Goal: Find contact information: Find contact information

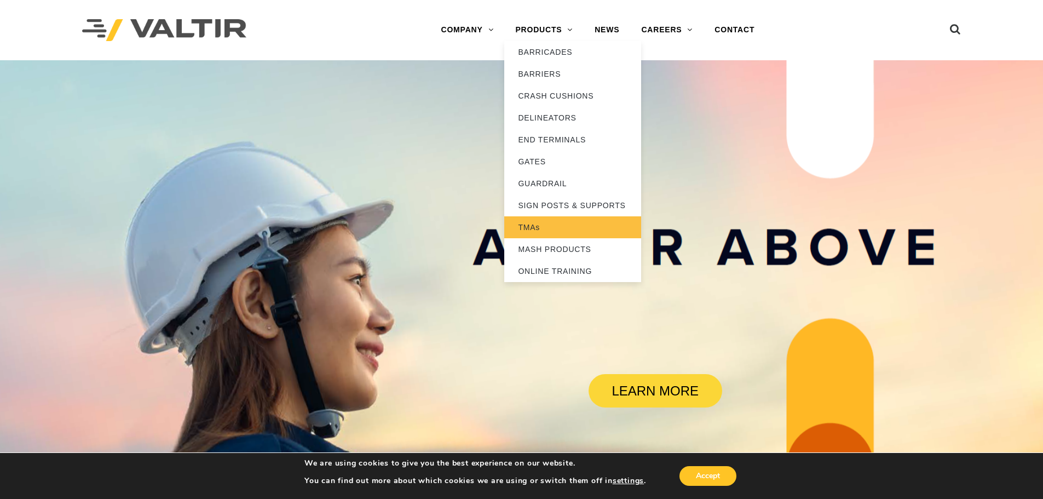
click at [545, 224] on link "TMAs" at bounding box center [572, 227] width 137 height 22
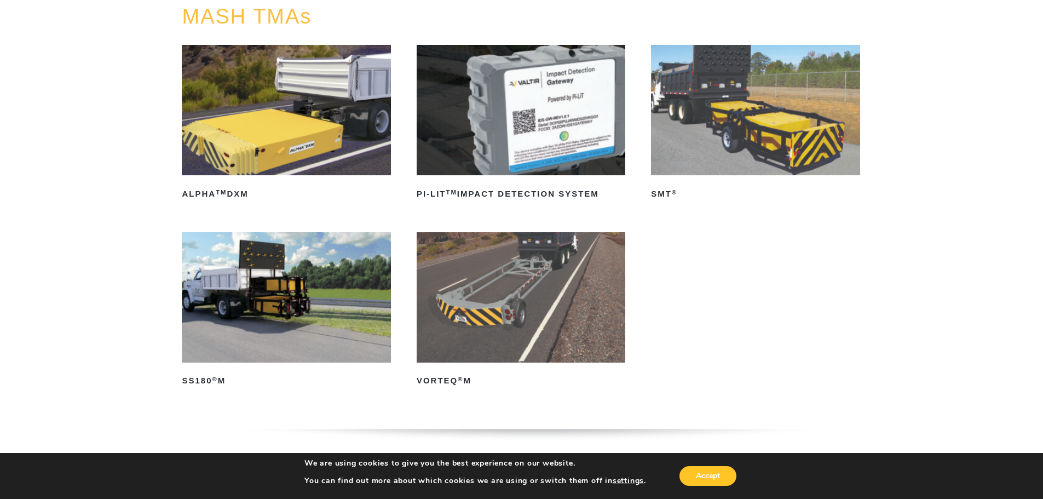
scroll to position [109, 0]
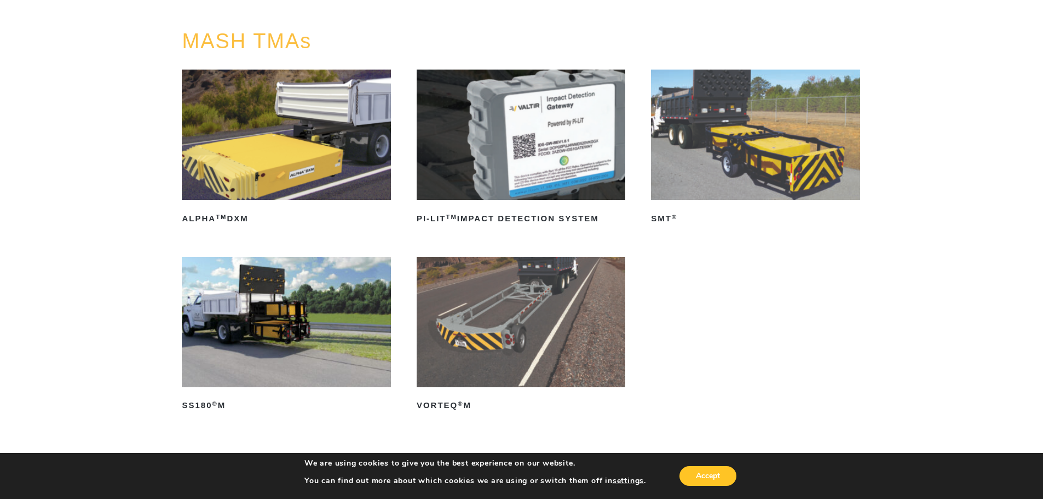
click at [782, 172] on img at bounding box center [755, 135] width 209 height 130
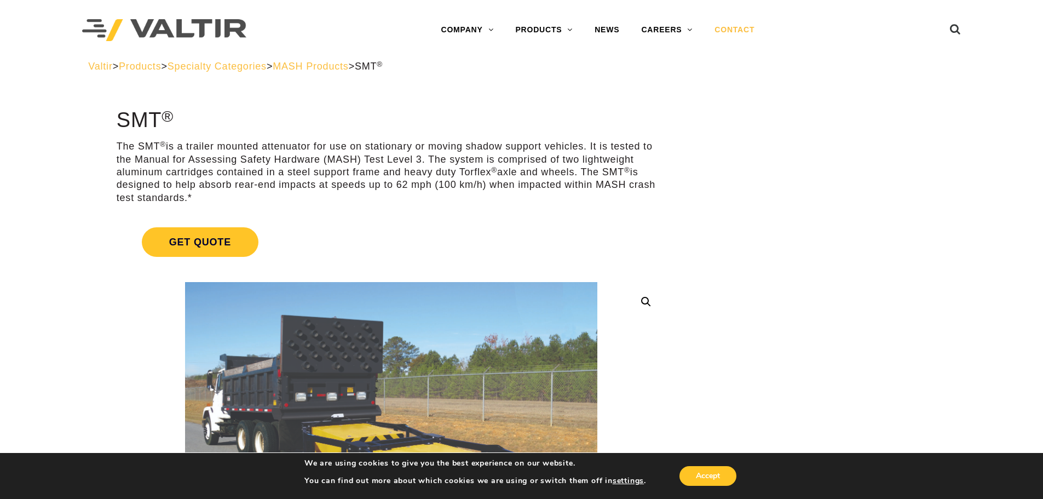
click at [748, 33] on link "CONTACT" at bounding box center [734, 30] width 62 height 22
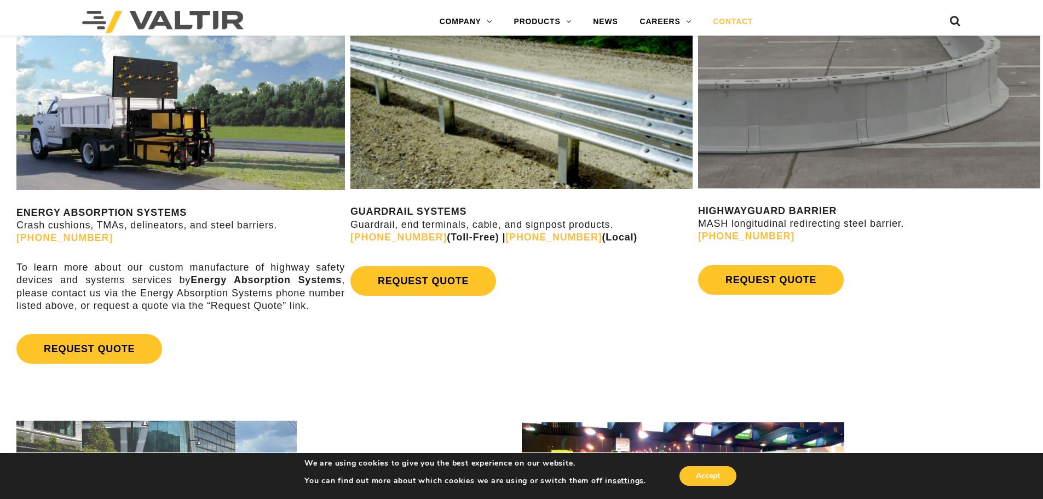
scroll to position [602, 0]
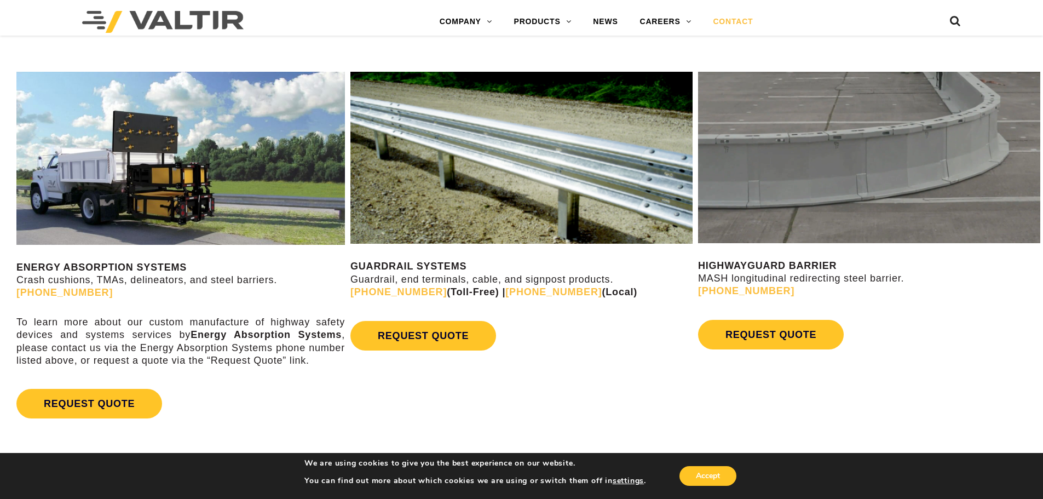
click at [120, 340] on p "To learn more about our custom manufacture of highway safety devices and system…" at bounding box center [180, 341] width 328 height 51
click at [253, 345] on p "To learn more about our custom manufacture of highway safety devices and system…" at bounding box center [180, 341] width 328 height 51
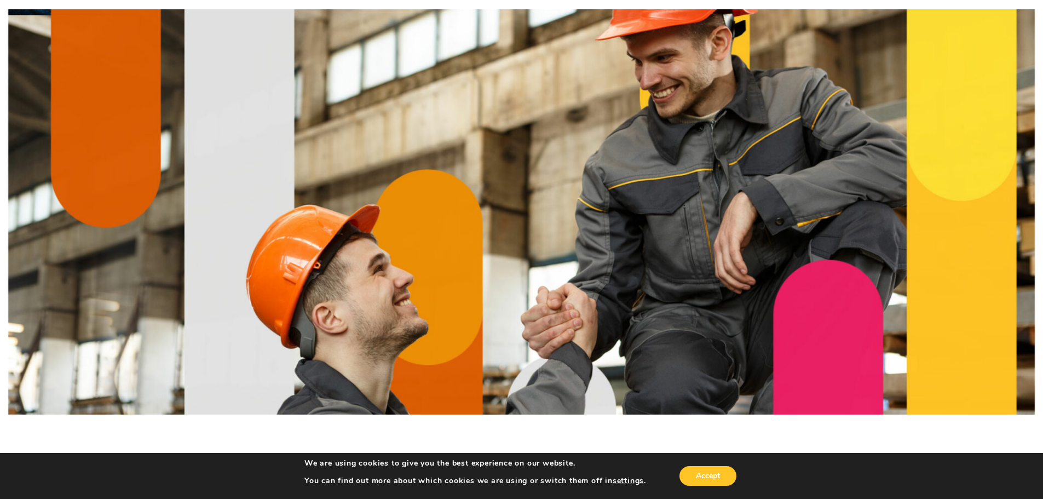
scroll to position [0, 0]
